Goal: Task Accomplishment & Management: Use online tool/utility

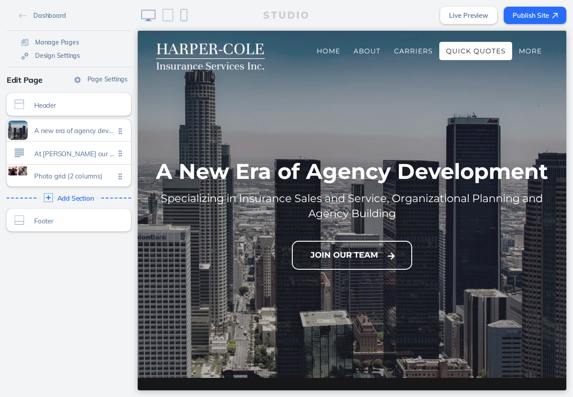
click at [449, 51] on span "Quick Quotes" at bounding box center [476, 51] width 60 height 8
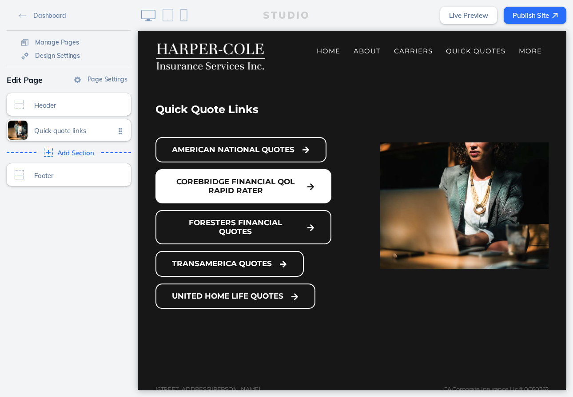
click at [237, 194] on button "Corebridge Financial QoL Rapid Rater" at bounding box center [244, 186] width 176 height 34
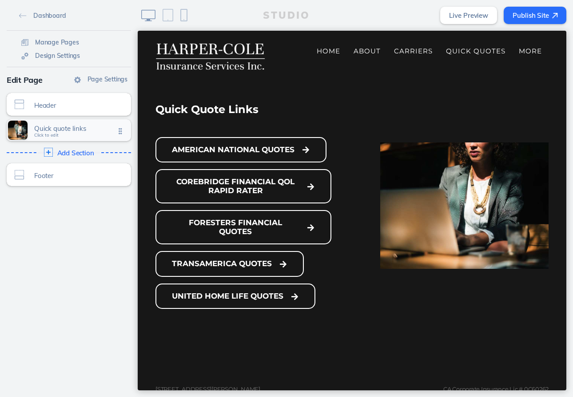
click at [72, 129] on span "Quick quote links" at bounding box center [74, 128] width 81 height 8
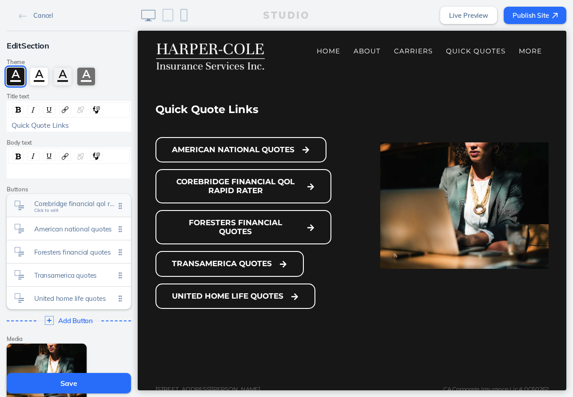
click at [44, 209] on span "Click to edit" at bounding box center [46, 210] width 24 height 5
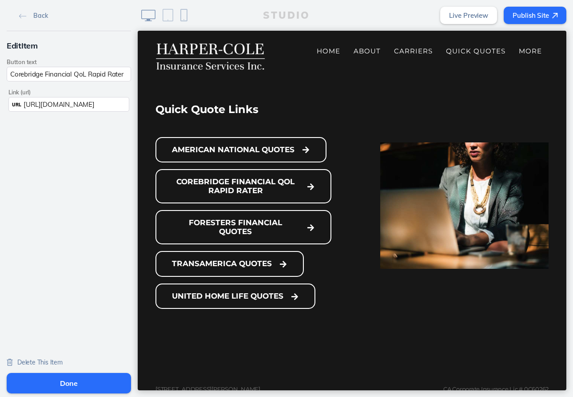
click at [59, 104] on span "https://live.cloud.api.corebridgefinancial.com/life/MarketingSoftware/QoLRapidR…" at bounding box center [59, 104] width 71 height 8
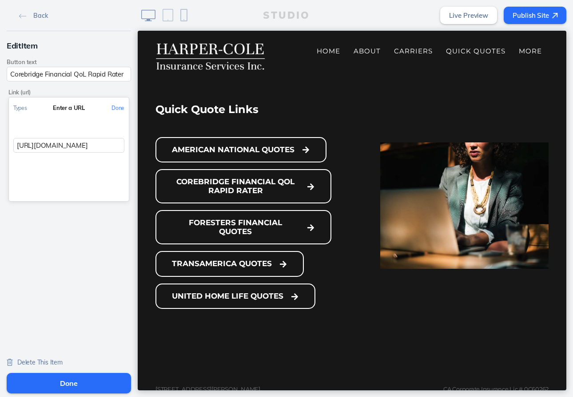
scroll to position [0, 145]
drag, startPoint x: 13, startPoint y: 146, endPoint x: 125, endPoint y: 141, distance: 112.1
click at [125, 141] on div "https://live.cloud.api.corebridgefinancial.com/life/MarketingSoftware/QoLRapidR…" at bounding box center [69, 145] width 120 height 15
paste input "rapid-rater.live.web.corebridgefinancial.com"
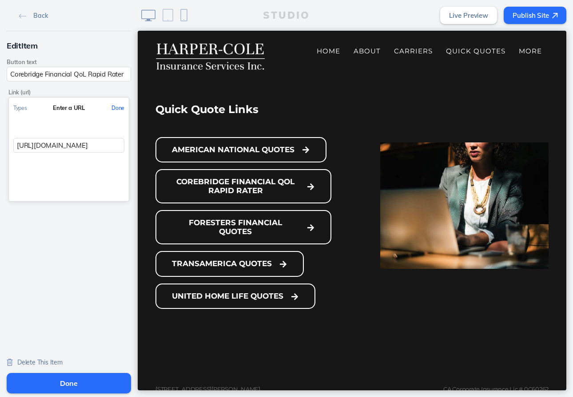
type input "https://rapid-rater.live.web.corebridgefinancial.com/QoLRapidRater"
click at [117, 109] on button "Done" at bounding box center [118, 108] width 22 height 20
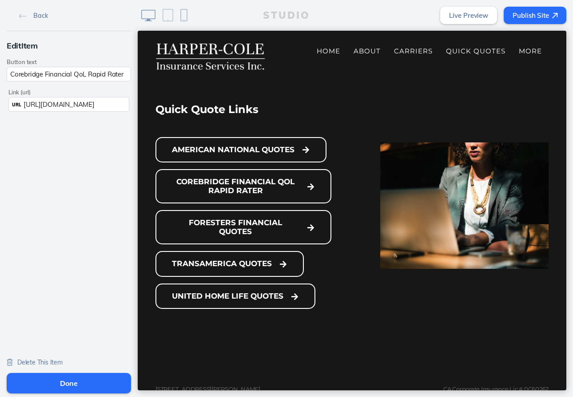
click at [63, 382] on button "Done" at bounding box center [69, 383] width 124 height 20
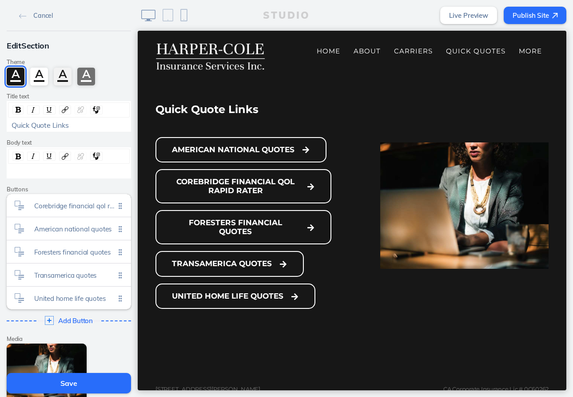
click at [68, 382] on button "Save" at bounding box center [69, 383] width 124 height 20
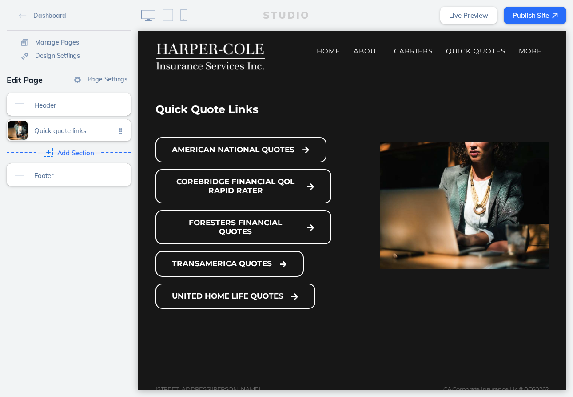
click at [477, 15] on link "Live Preview" at bounding box center [469, 15] width 57 height 17
click at [534, 16] on button "Publish Site" at bounding box center [535, 15] width 63 height 17
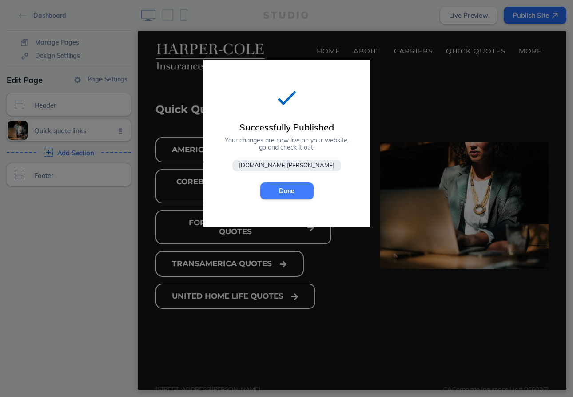
click at [297, 189] on button "Done" at bounding box center [286, 190] width 53 height 17
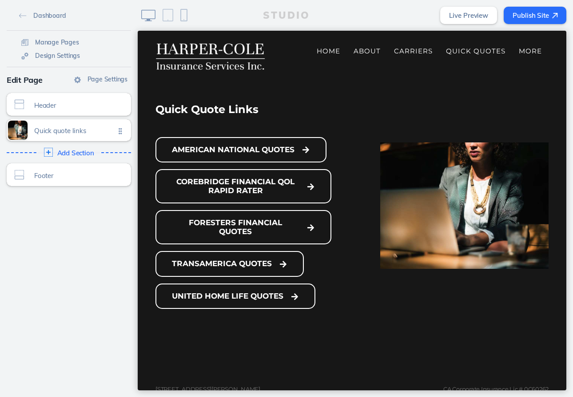
click at [507, 17] on button "Publish Site" at bounding box center [535, 15] width 63 height 17
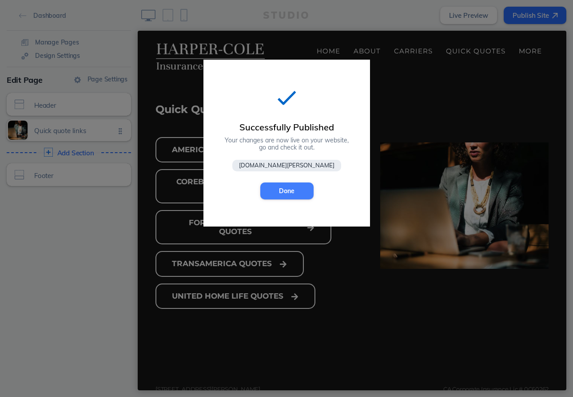
click at [288, 193] on button "Done" at bounding box center [286, 190] width 53 height 17
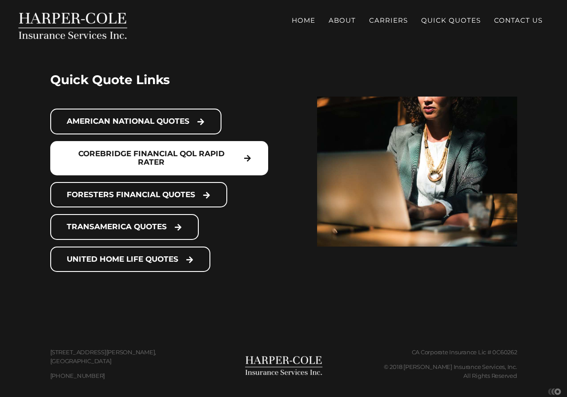
click at [165, 160] on button "Corebridge Financial QoL Rapid Rater" at bounding box center [159, 158] width 218 height 34
